Goal: Task Accomplishment & Management: Complete application form

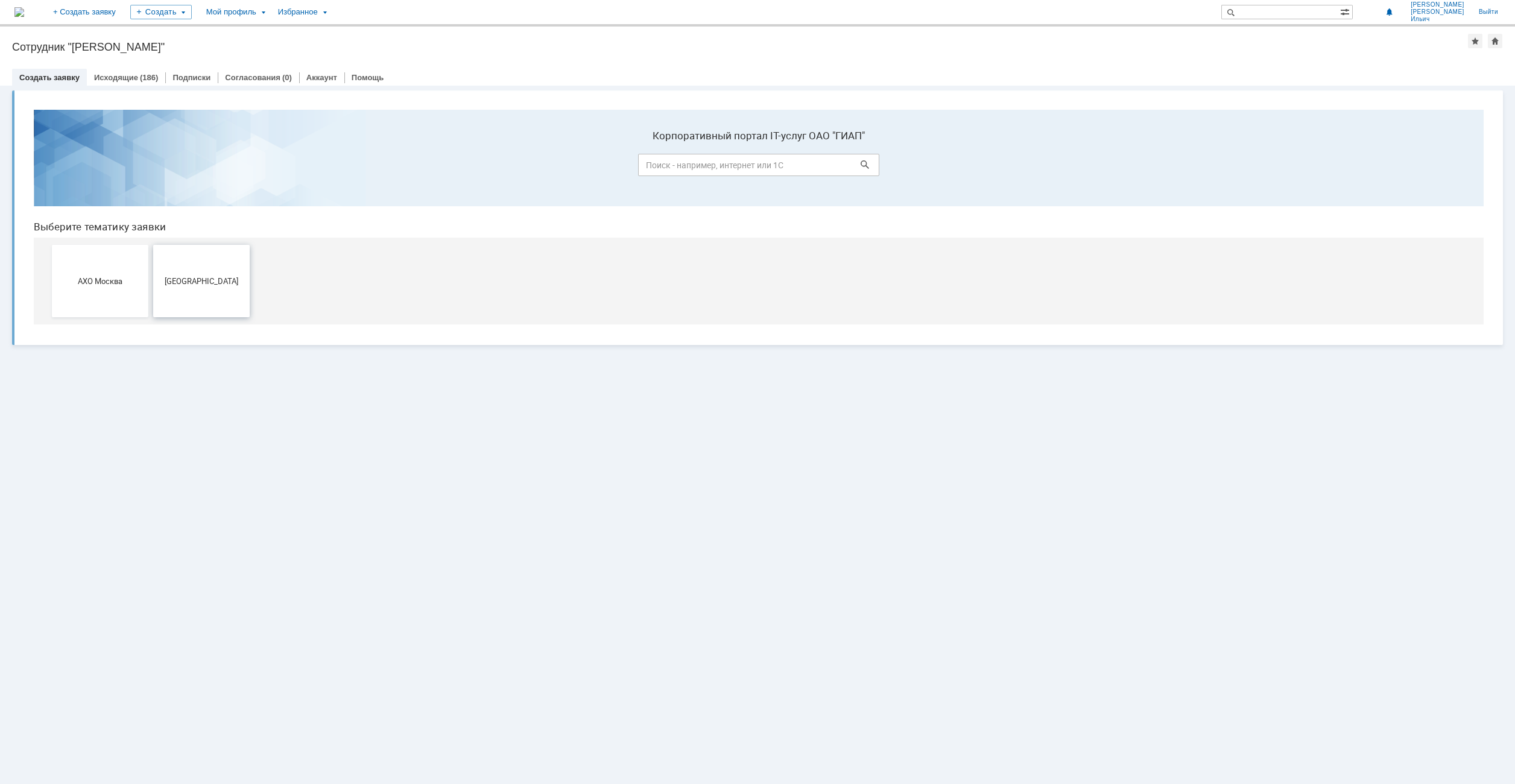
click at [196, 279] on span "[GEOGRAPHIC_DATA]" at bounding box center [201, 280] width 89 height 9
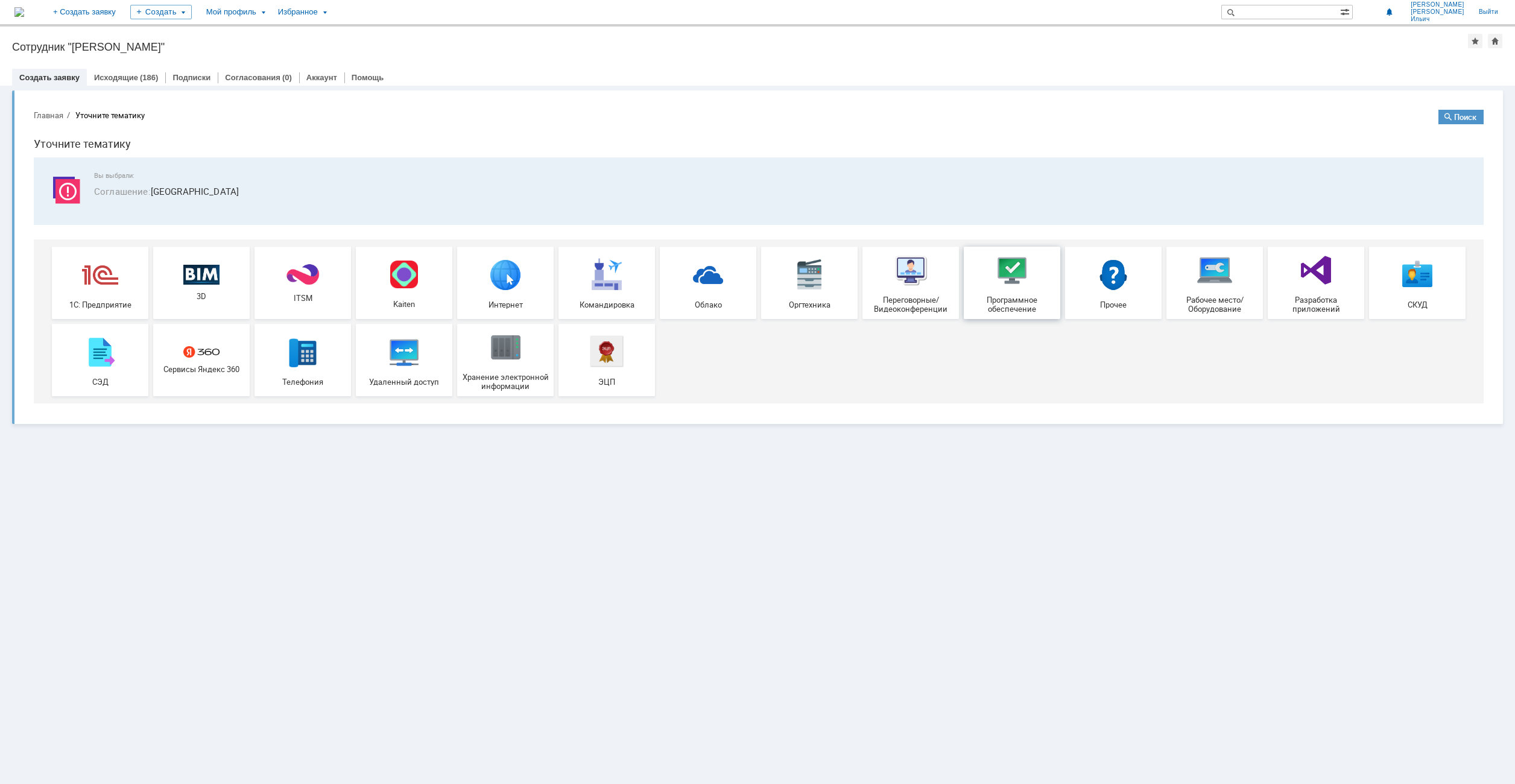
click at [1013, 297] on span "Программное обеспечение" at bounding box center [1012, 304] width 89 height 18
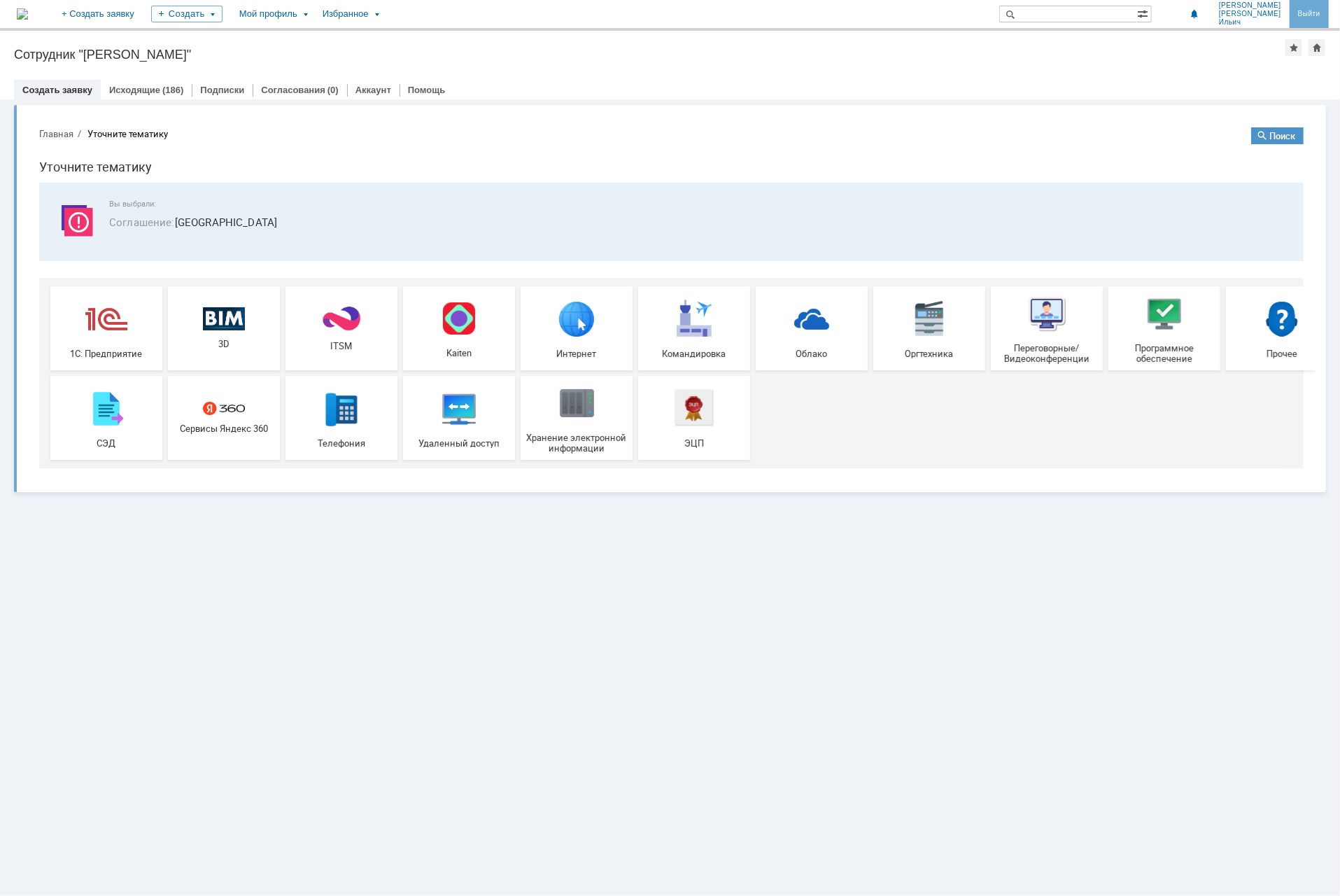
click at [1322, 10] on link "Выйти" at bounding box center [1309, 13] width 39 height 28
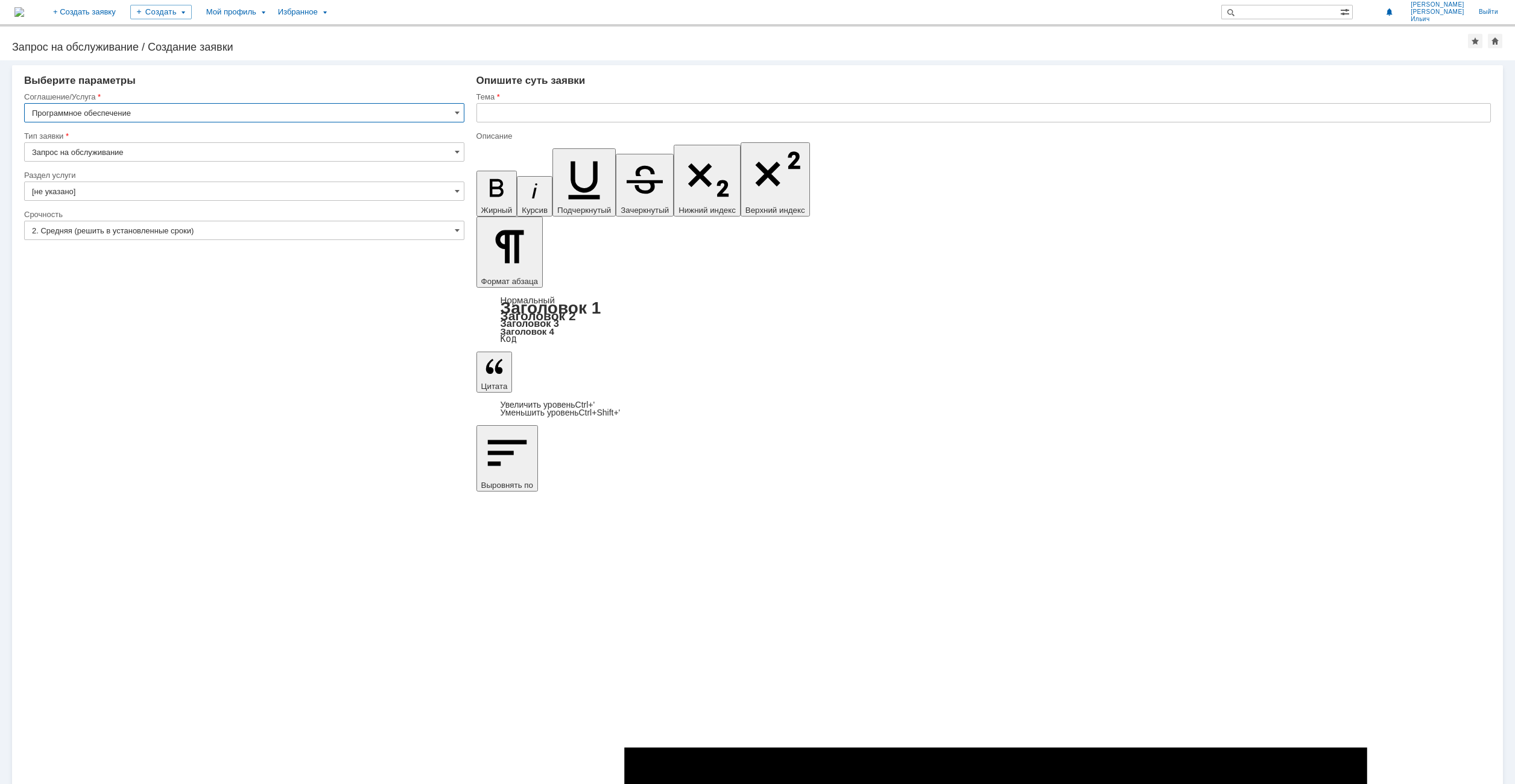
click at [448, 148] on input "Запрос на обслуживание" at bounding box center [244, 152] width 440 height 19
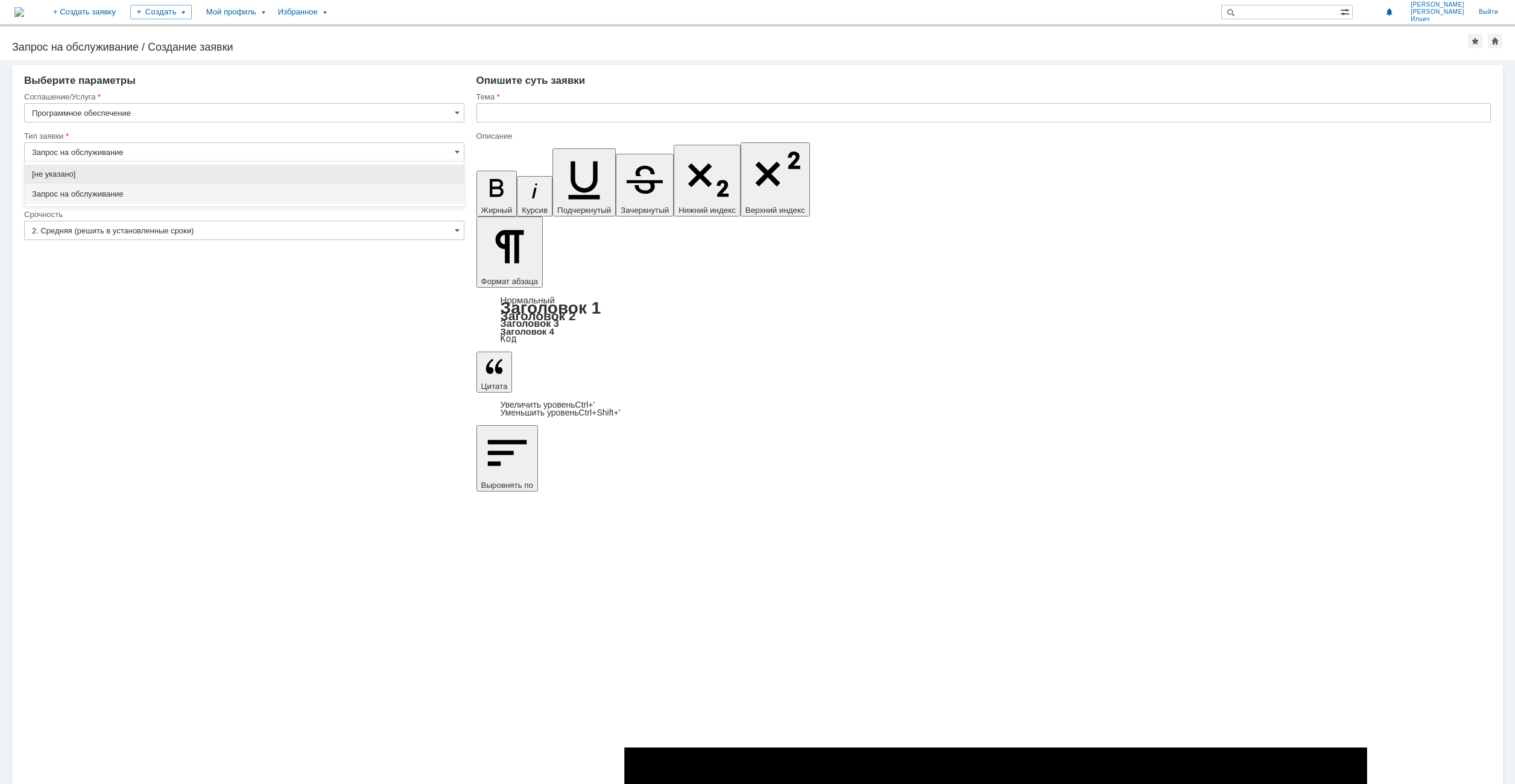
click at [367, 360] on div "Внимание! Выберите параметры Соглашение/Услуга Программное обеспечение Тип заяв…" at bounding box center [757, 421] width 1515 height 723
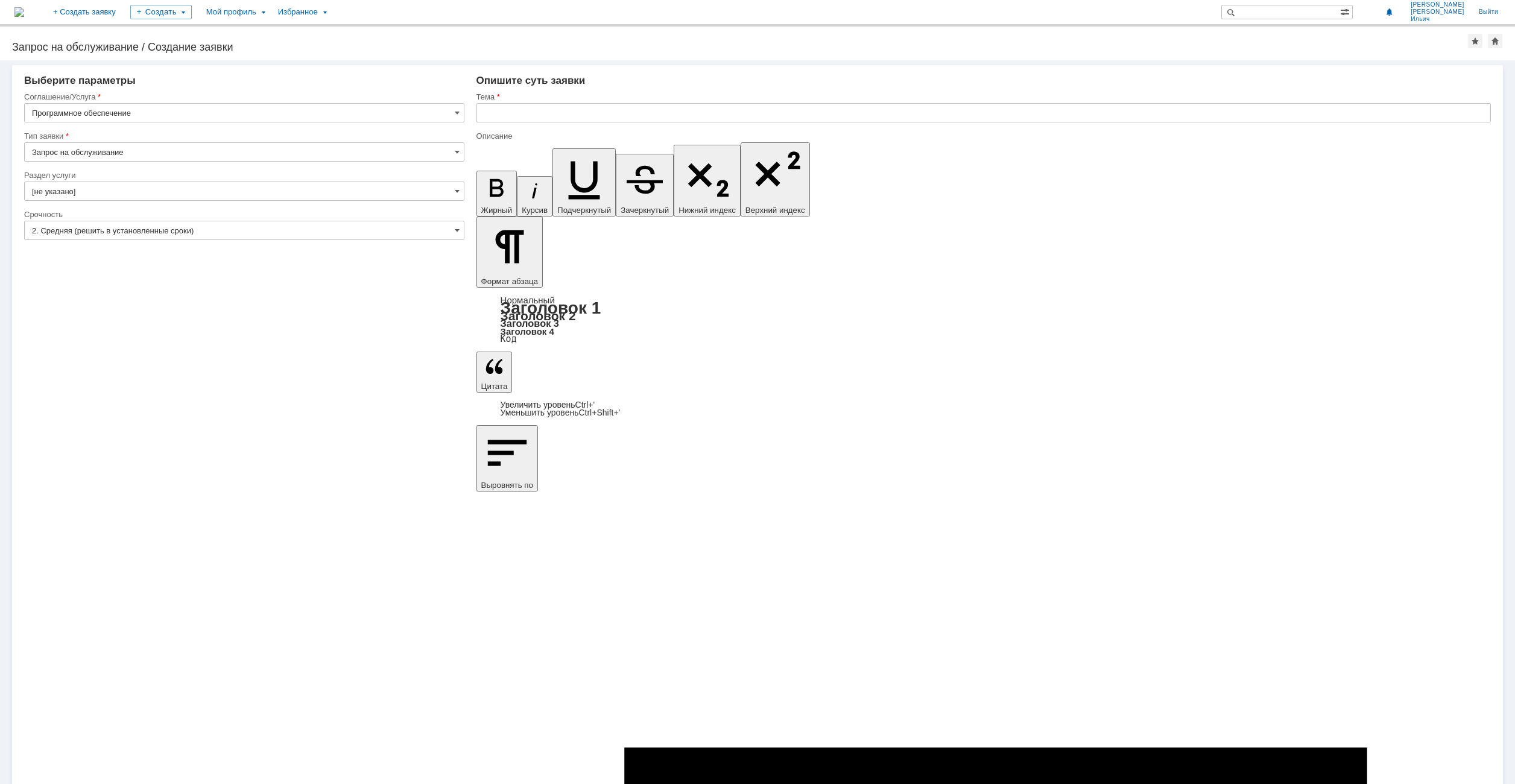
type input "Запрос на обслуживание"
click at [449, 192] on input "[не указано]" at bounding box center [244, 190] width 440 height 19
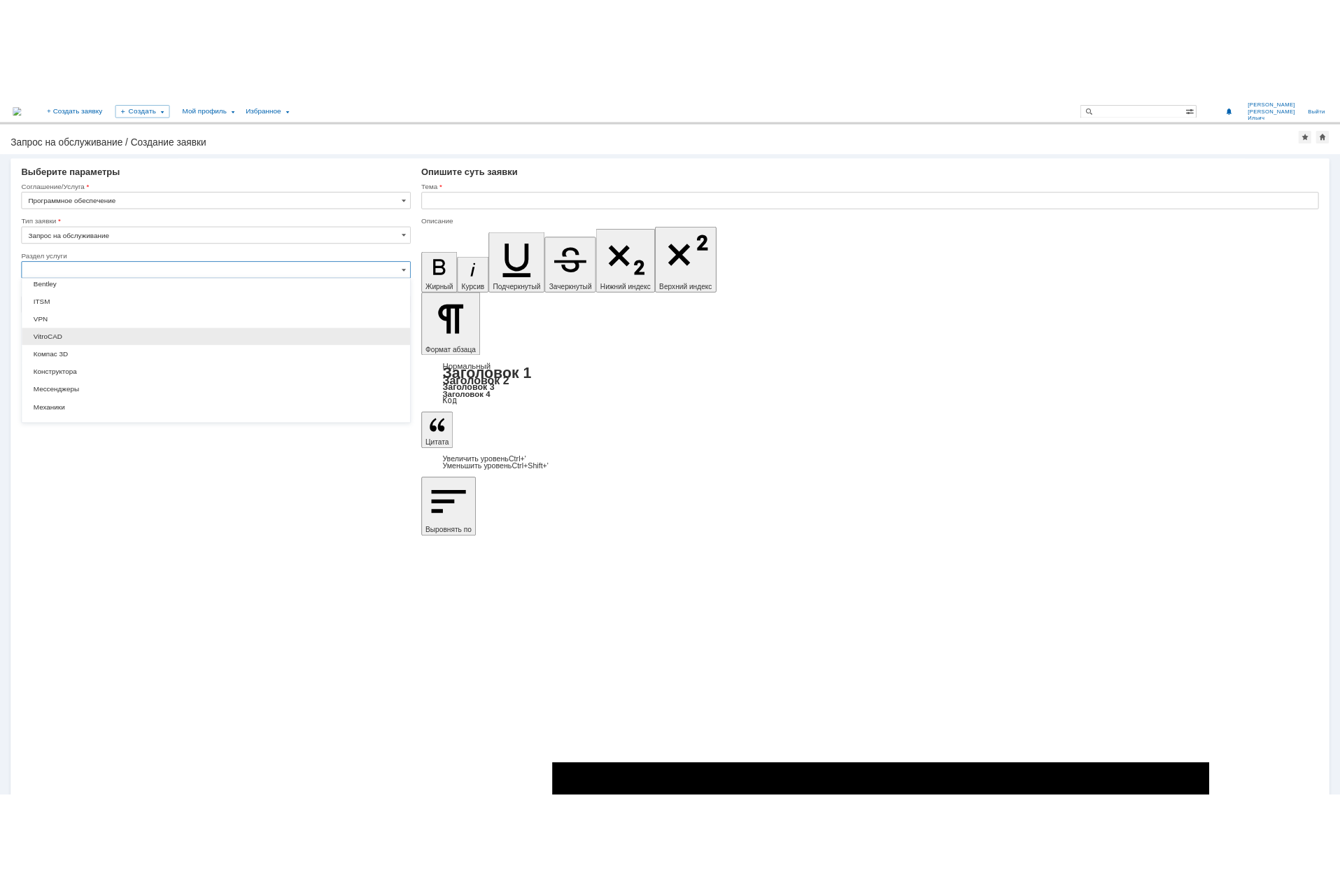
scroll to position [93, 0]
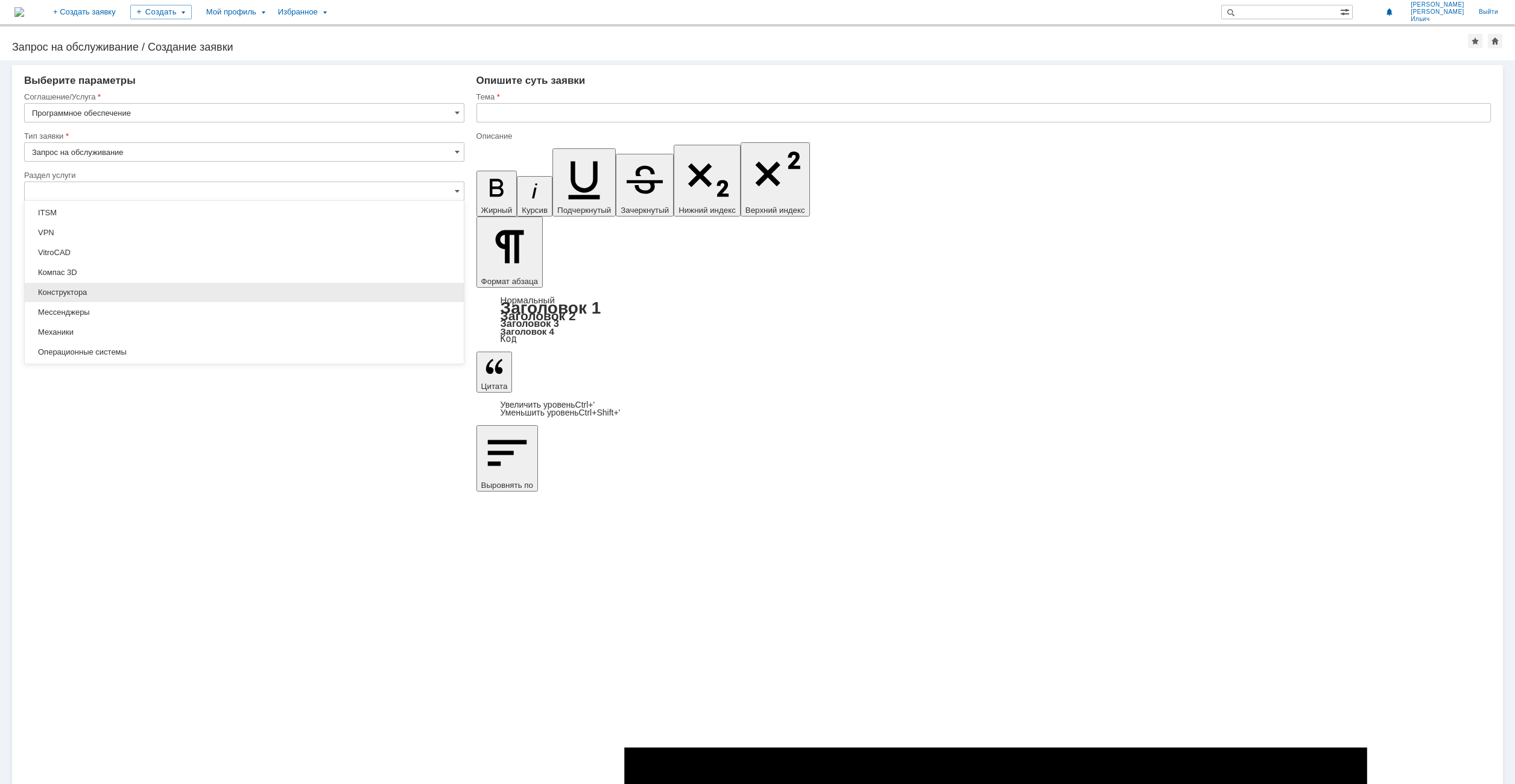
click at [346, 290] on span "Конструктора" at bounding box center [244, 293] width 425 height 10
type input "Конструктора"
click at [455, 230] on span at bounding box center [457, 230] width 5 height 10
click at [398, 210] on div "Подраздел услуги" at bounding box center [242, 214] width 438 height 8
type input "[не указано]"
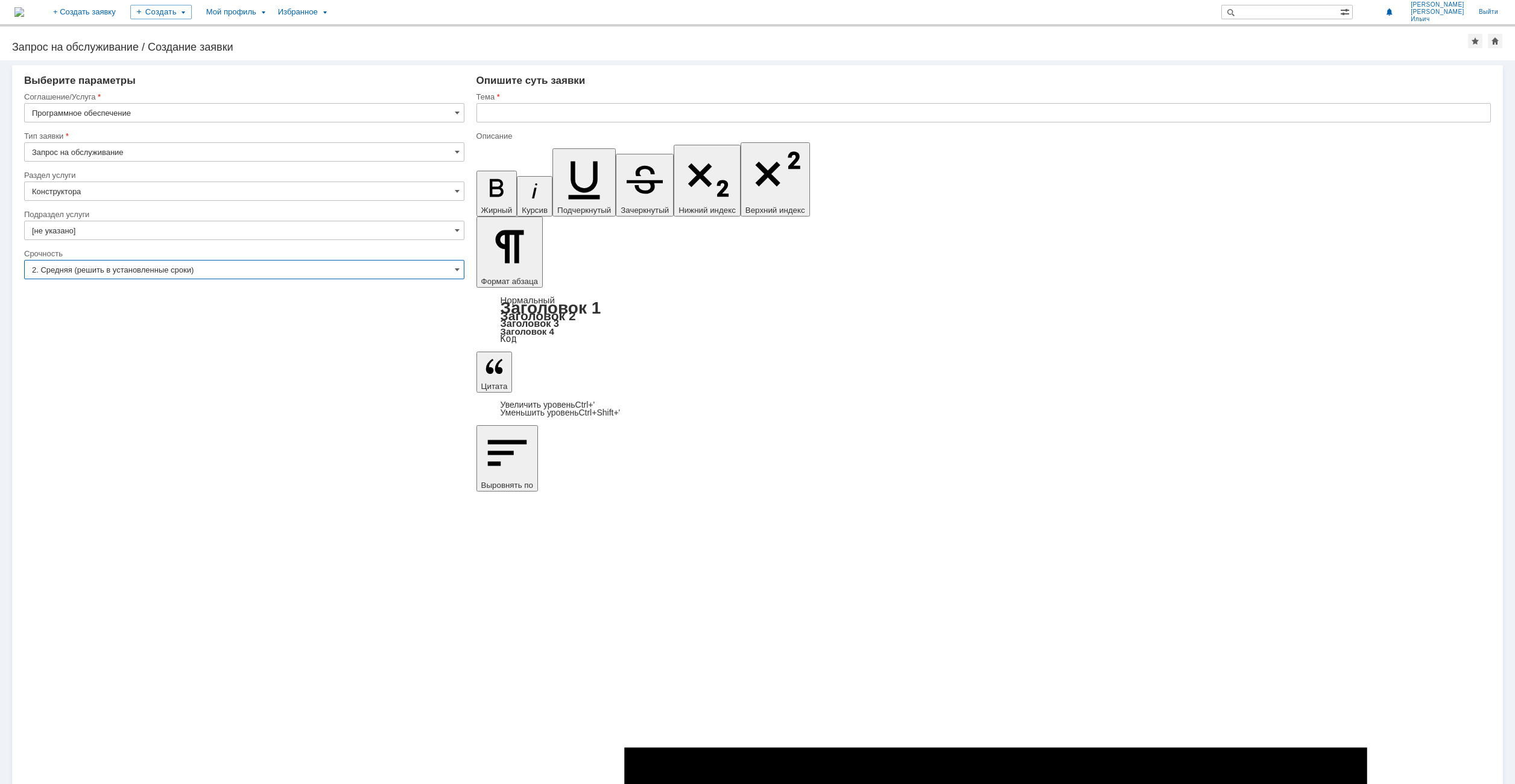
click at [412, 261] on input "2. Средняя (решить в установленные сроки)" at bounding box center [244, 269] width 440 height 19
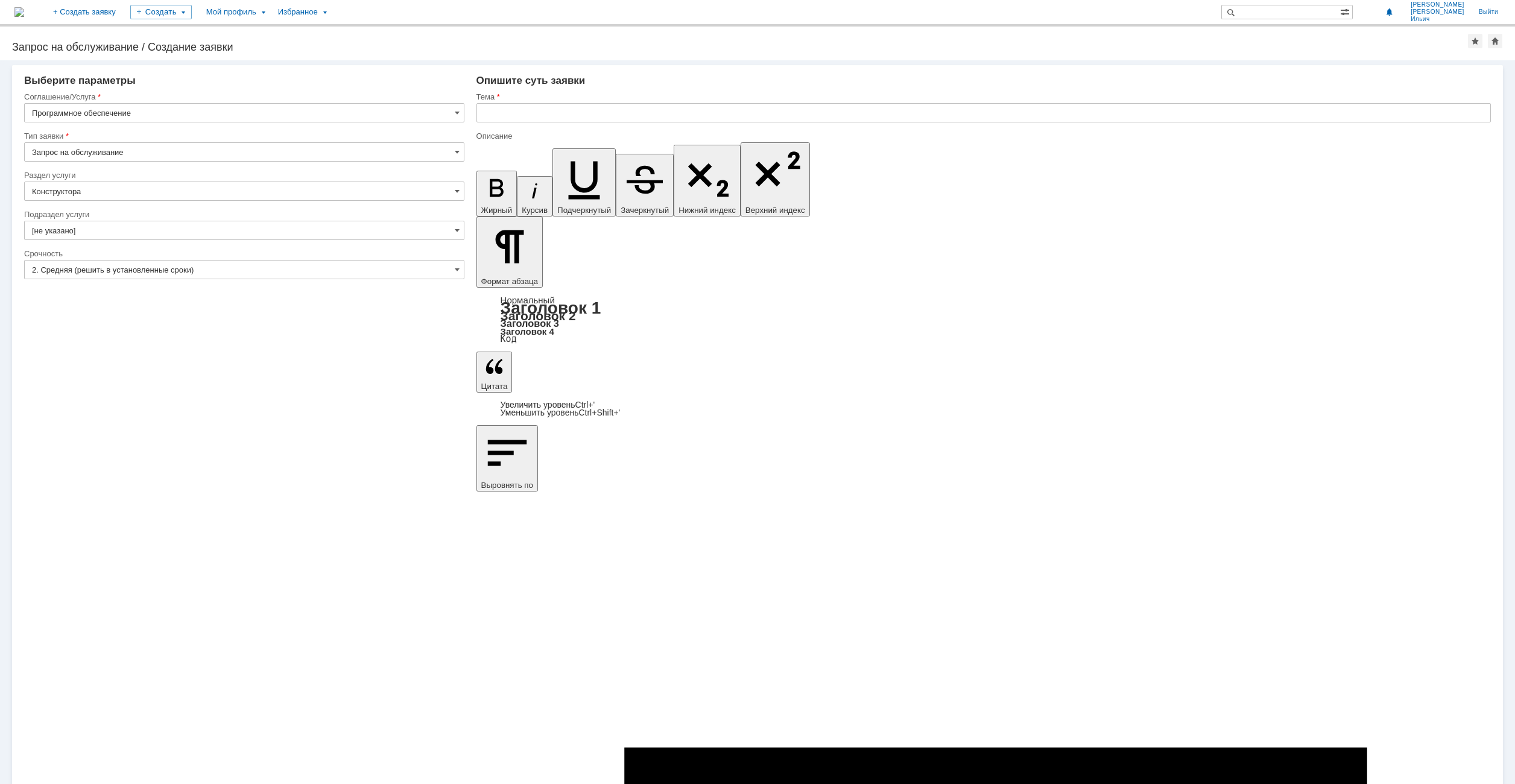
type input "2. Средняя (решить в установленные сроки)"
click at [586, 120] on input "text" at bounding box center [984, 112] width 1014 height 19
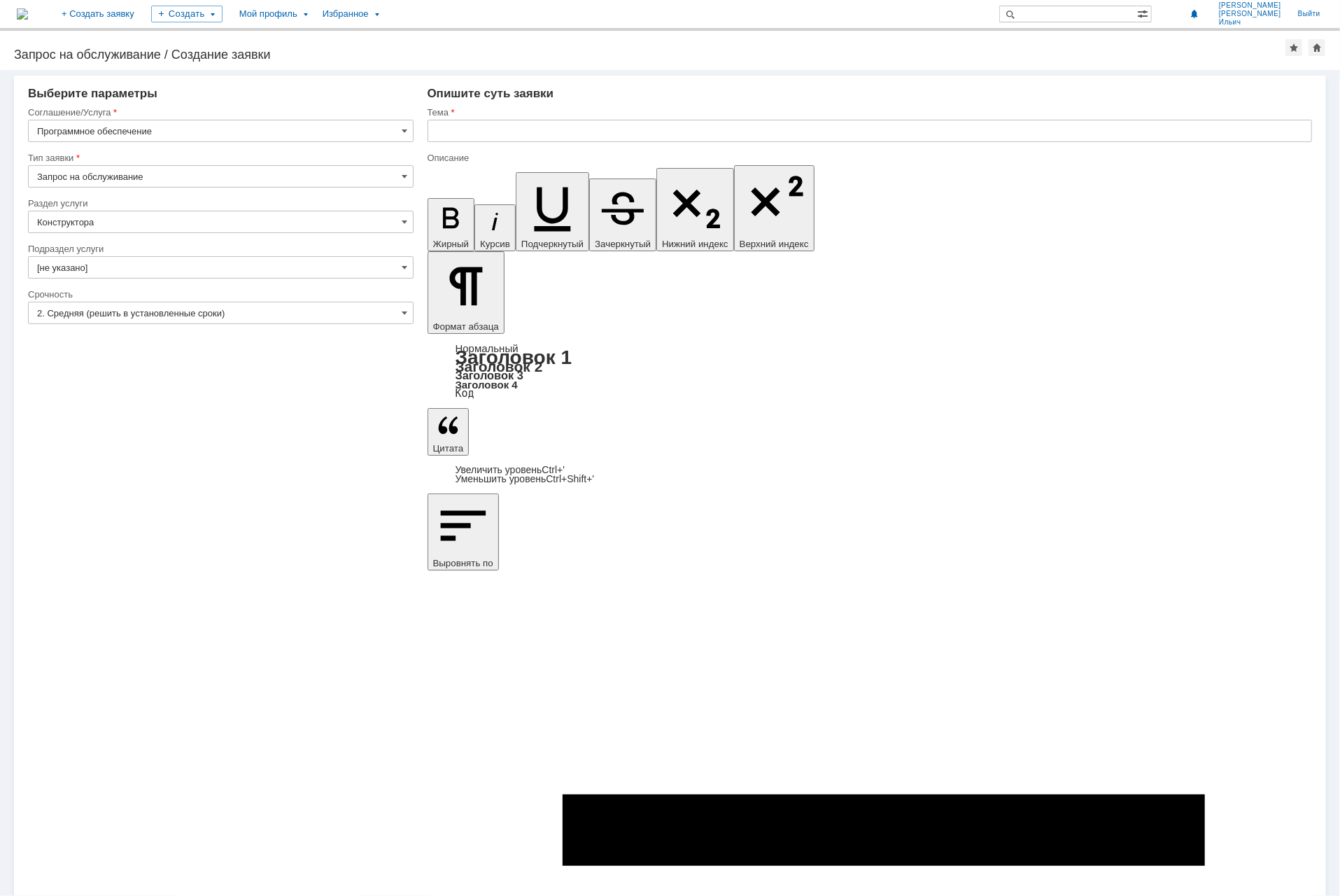
drag, startPoint x: 697, startPoint y: 4988, endPoint x: 747, endPoint y: 4991, distance: 50.1
drag, startPoint x: 1035, startPoint y: 5076, endPoint x: 1034, endPoint y: 5064, distance: 12.0
drag, startPoint x: 1008, startPoint y: 5014, endPoint x: 936, endPoint y: 4991, distance: 75.6
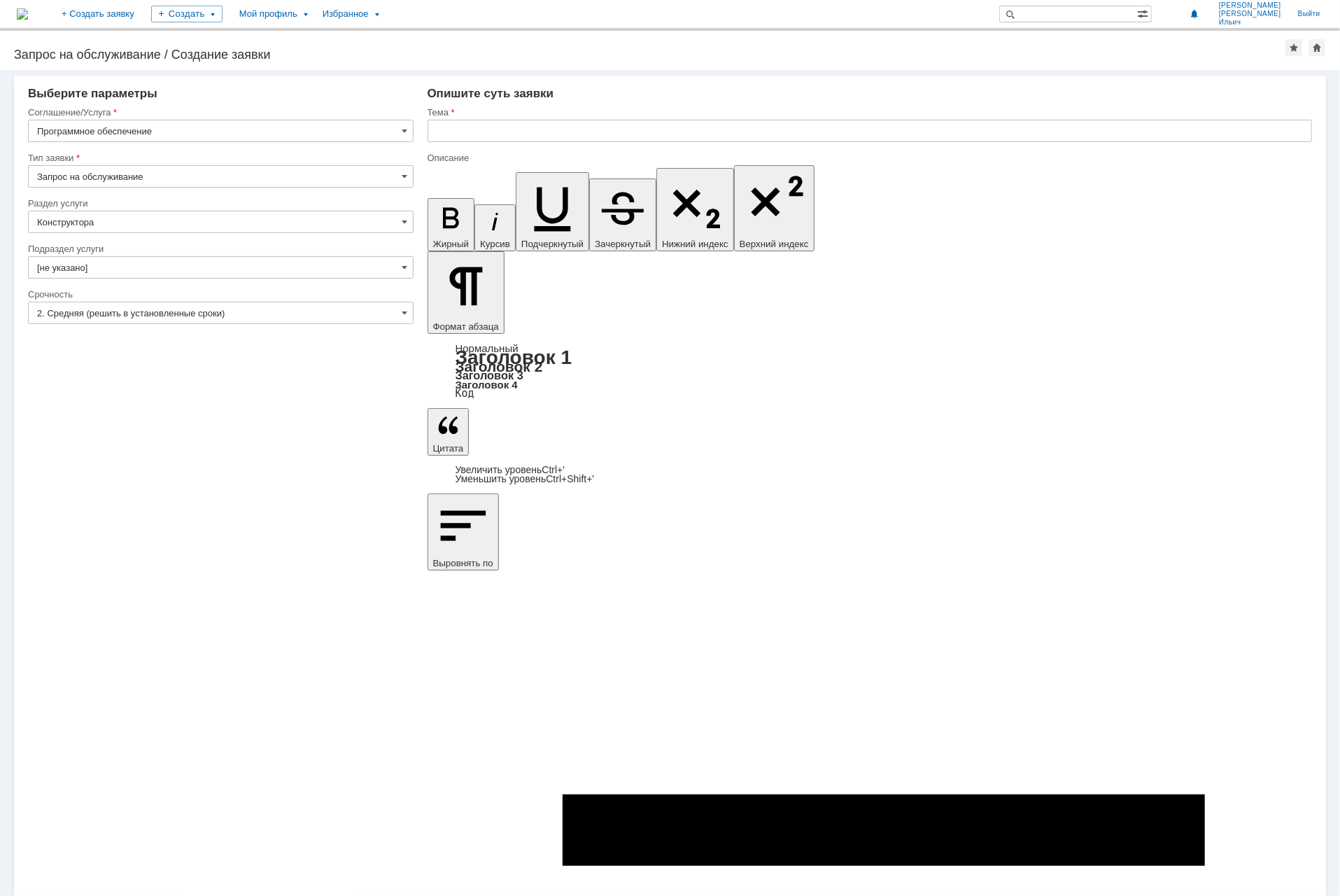
drag, startPoint x: 1032, startPoint y: 4996, endPoint x: 429, endPoint y: 4996, distance: 603.0
copy div "Для обработки файлов подрядных организация, прошу предоставить доступ Сидоровой…"
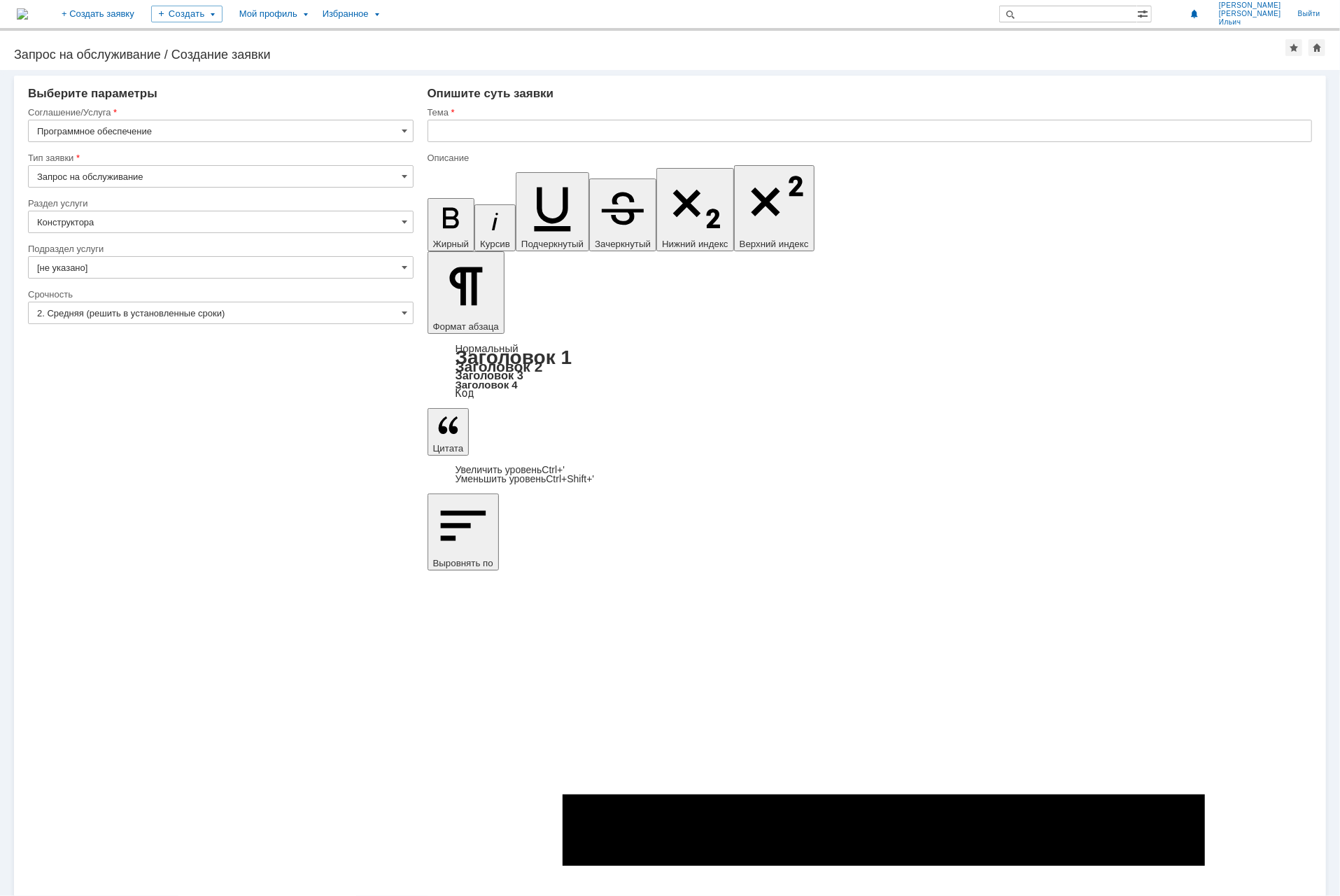
drag, startPoint x: 1037, startPoint y: 4999, endPoint x: 879, endPoint y: 4993, distance: 158.1
copy div "программе SOLIDWORKS"
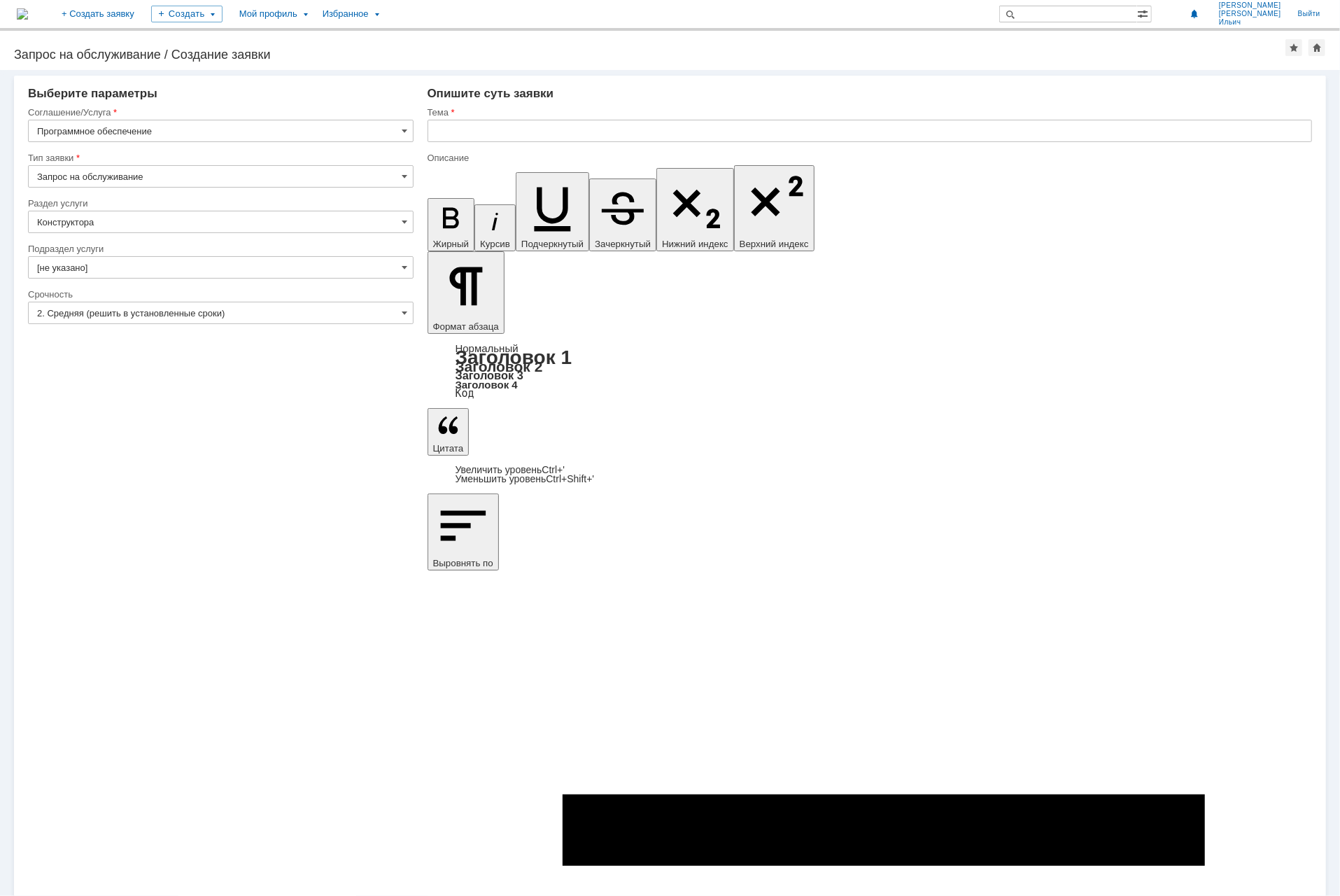
click at [472, 136] on input "text" at bounding box center [870, 130] width 885 height 22
click at [480, 132] on input "программе SOLIDWORKS" at bounding box center [870, 130] width 885 height 22
type input "программf SOLIDWORKS"
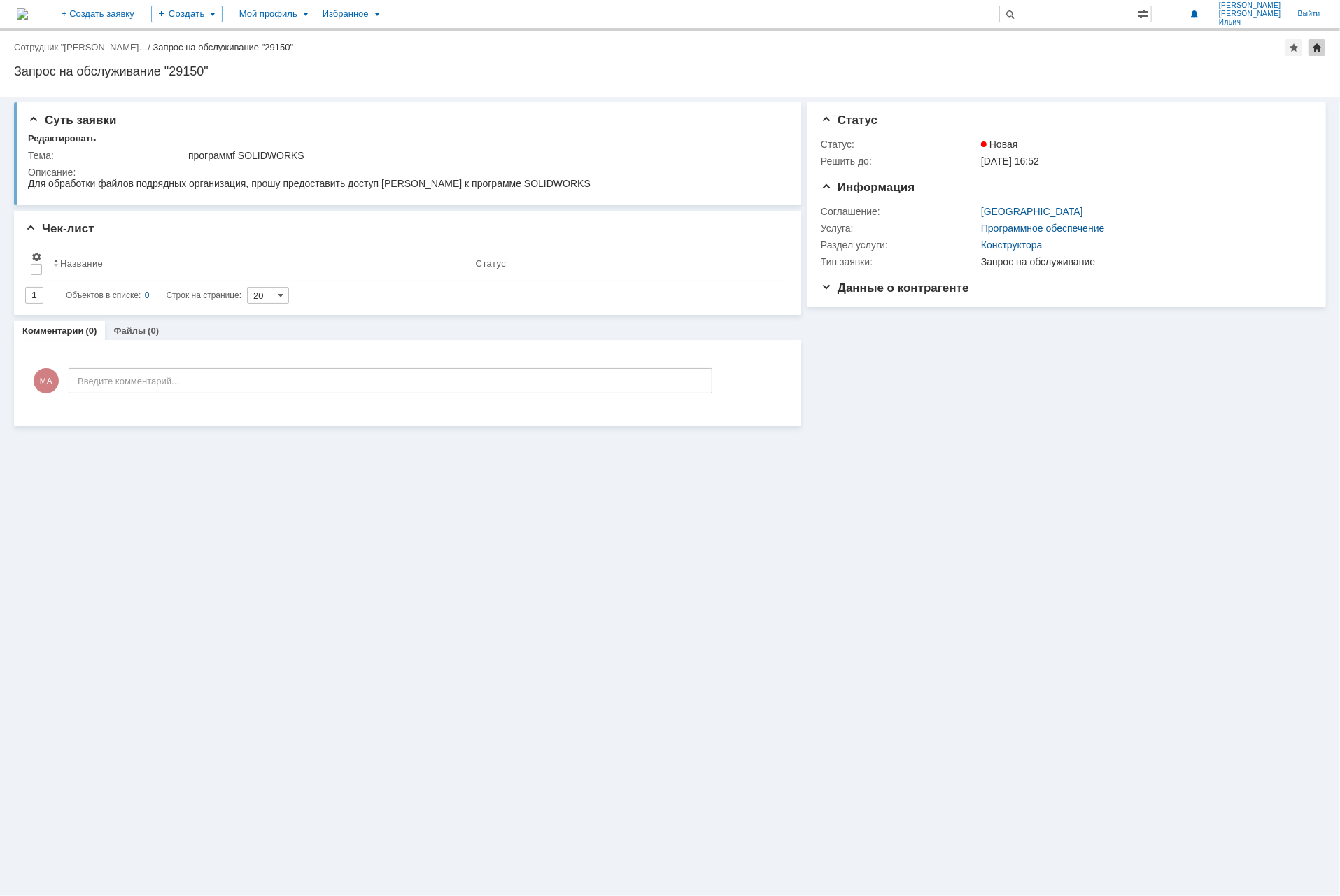
click at [1315, 51] on div at bounding box center [1317, 48] width 17 height 17
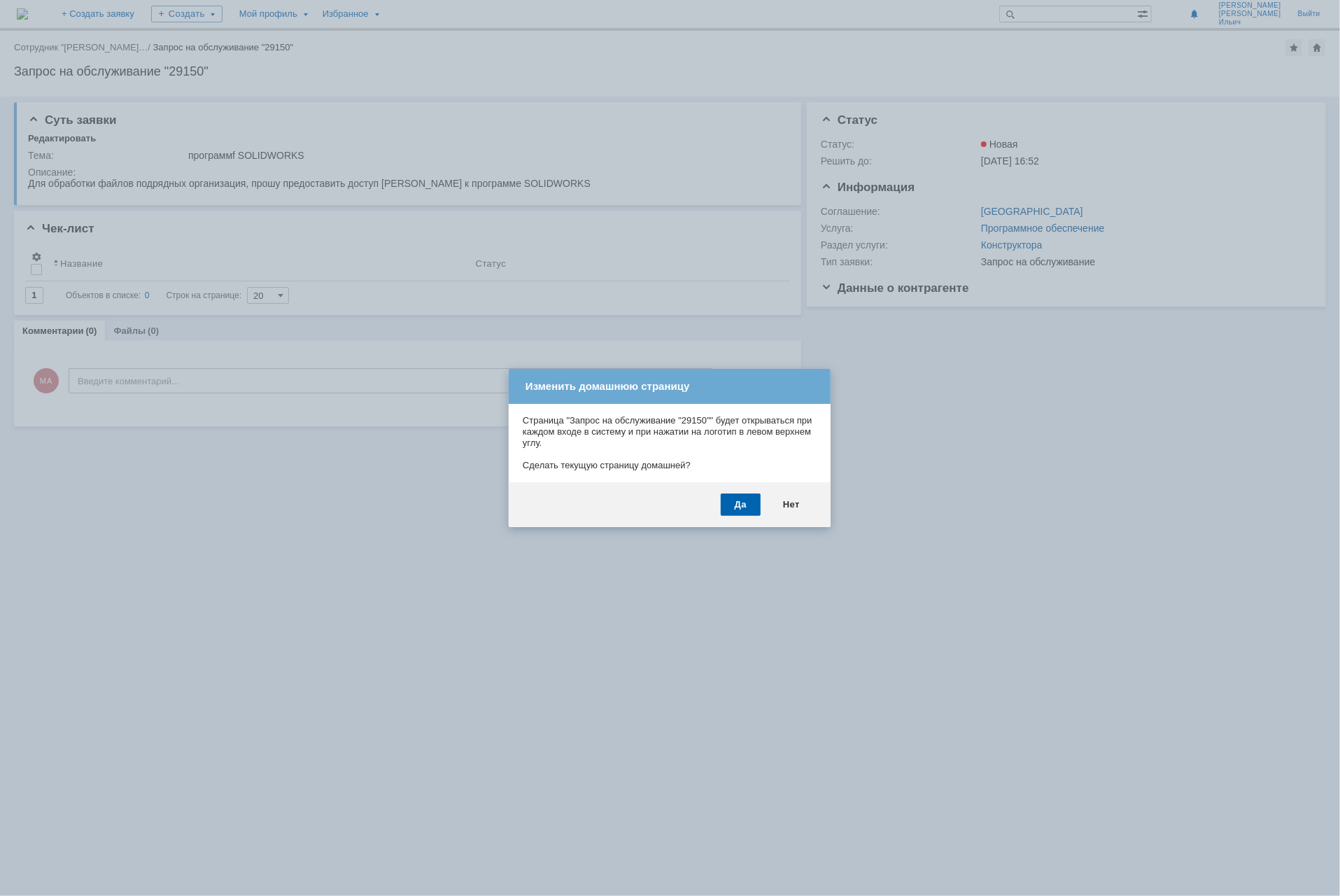
click at [736, 496] on div "Да" at bounding box center [741, 504] width 40 height 22
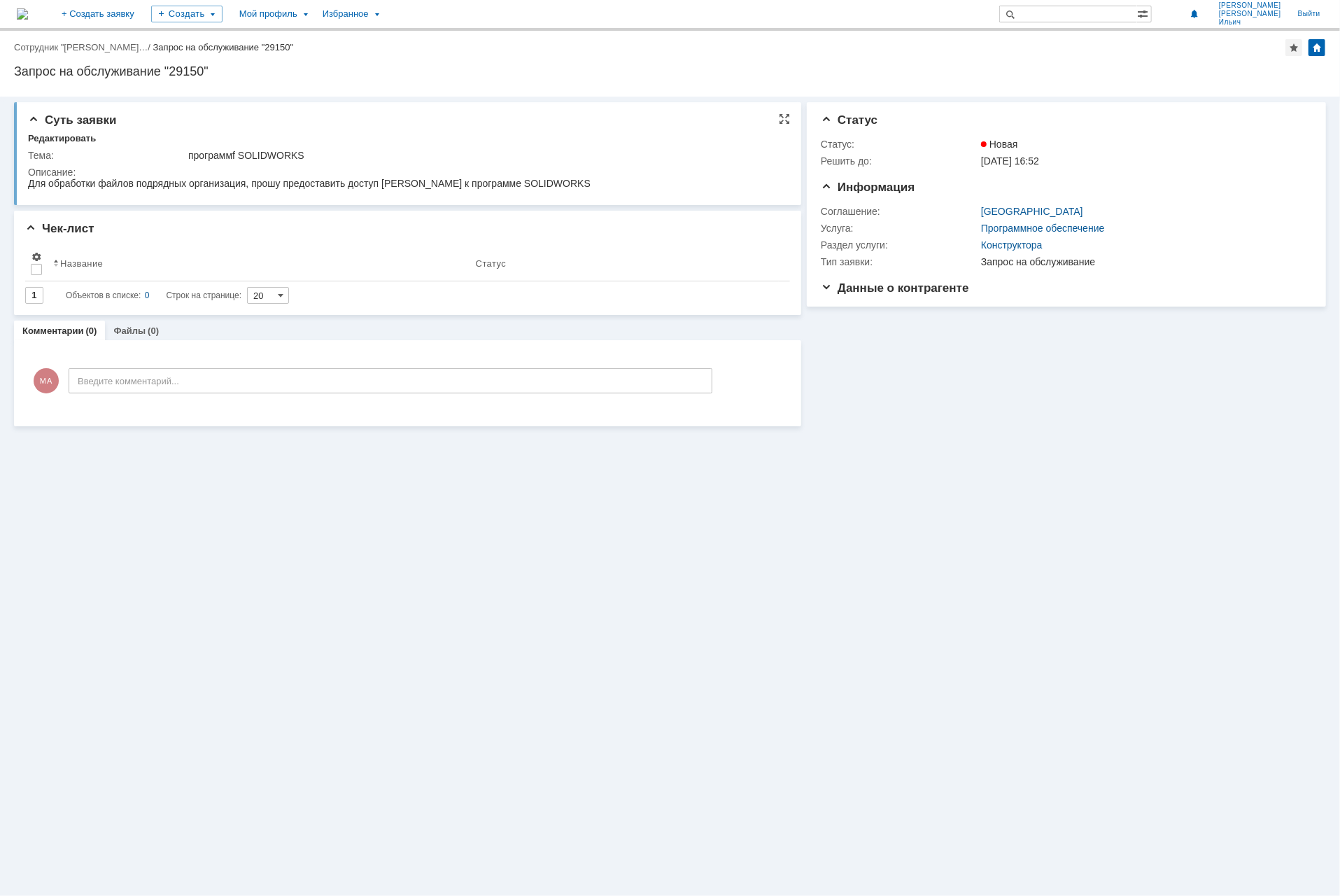
click at [312, 140] on div "Редактировать" at bounding box center [409, 139] width 762 height 12
click at [748, 132] on div "Суть заявки Редактировать Тема: программf SOLIDWORKS Описание:" at bounding box center [408, 153] width 788 height 102
click at [275, 155] on div "программf SOLIDWORKS" at bounding box center [484, 155] width 592 height 11
click at [197, 147] on td "программf SOLIDWORKS" at bounding box center [484, 156] width 597 height 17
click at [424, 499] on div "Суть заявки Редактировать Тема: программf SOLIDWORKS Описание: Чек-лист Результ…" at bounding box center [670, 496] width 1340 height 799
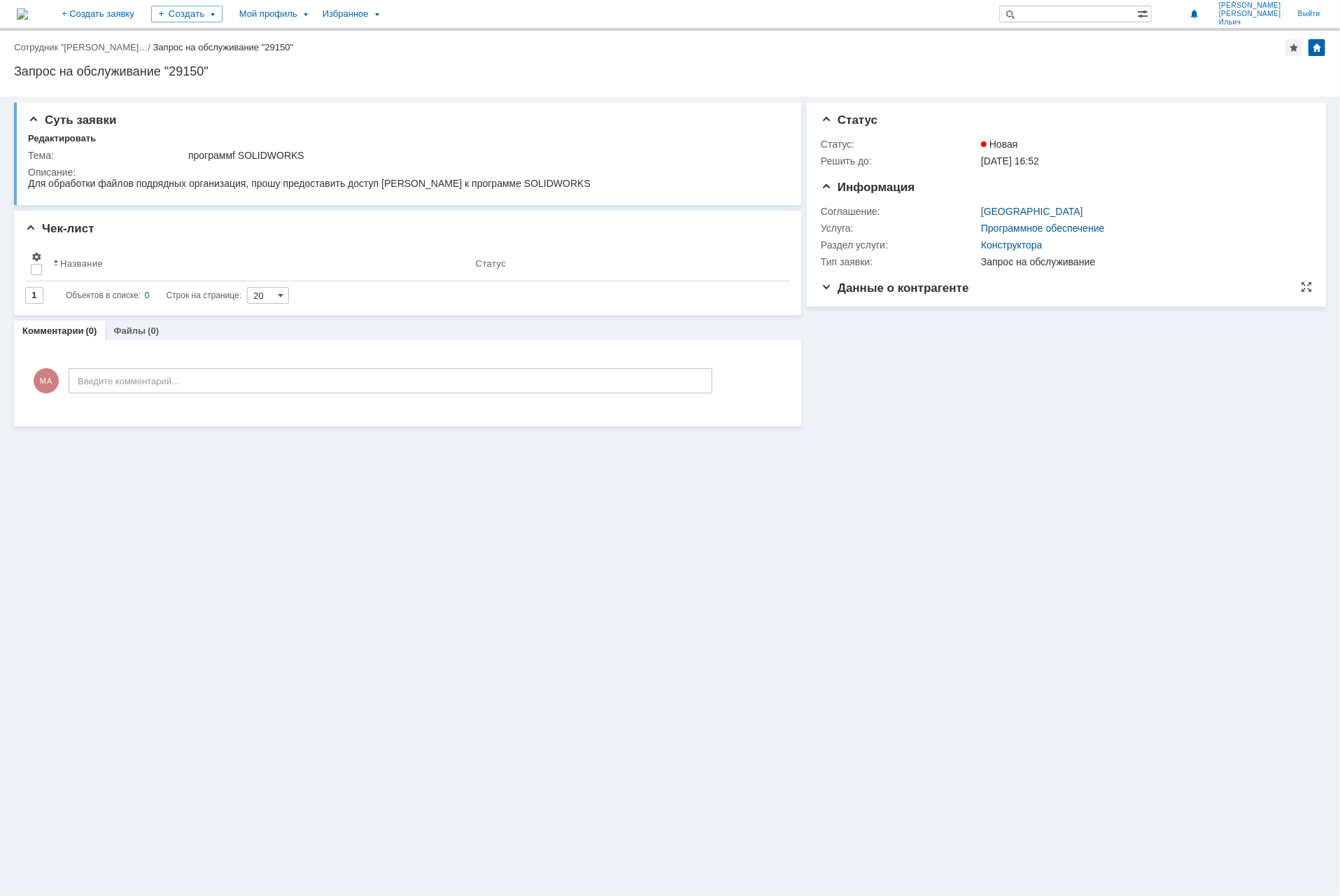
click at [828, 289] on span "Данные о контрагенте" at bounding box center [895, 288] width 148 height 13
